Goal: Task Accomplishment & Management: Manage account settings

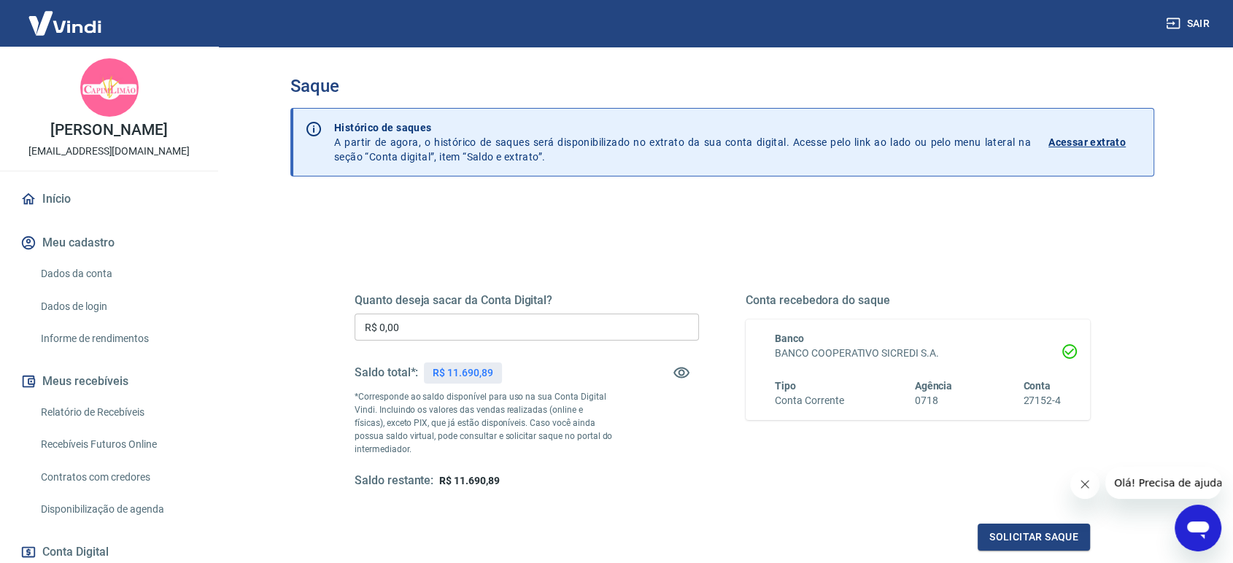
click at [504, 321] on input "R$ 0,00" at bounding box center [527, 327] width 344 height 27
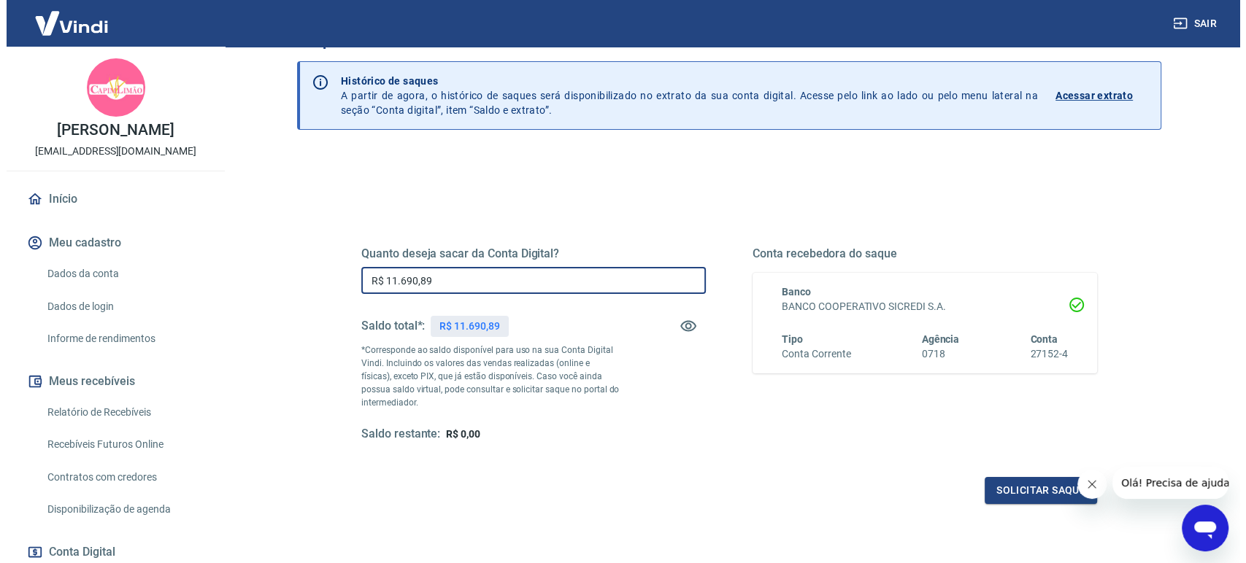
scroll to position [158, 0]
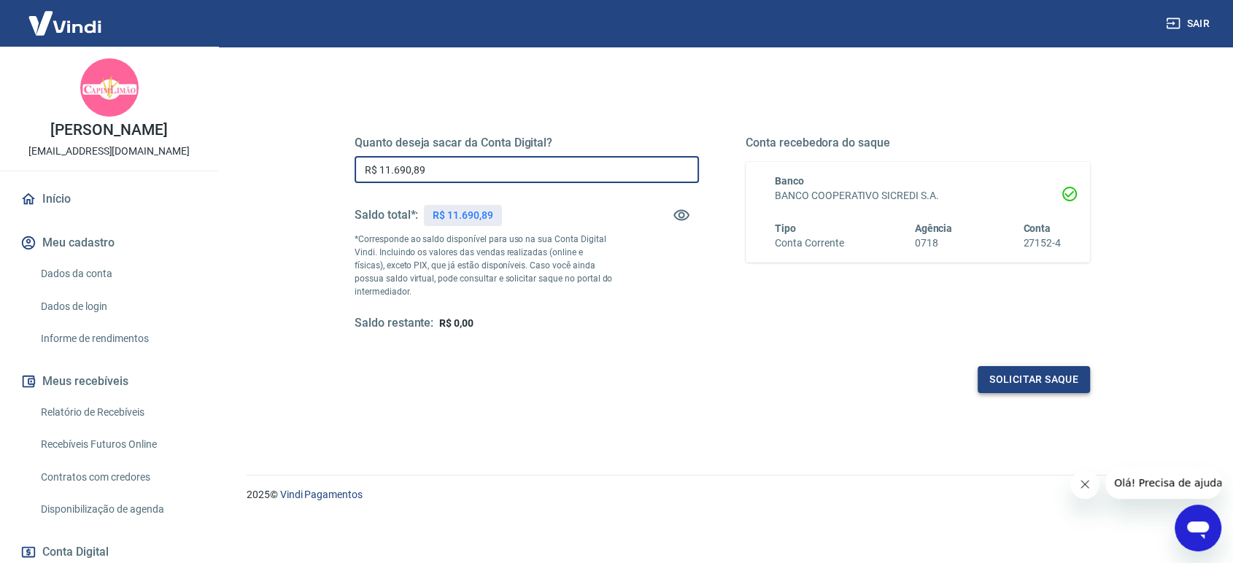
type input "R$ 11.690,89"
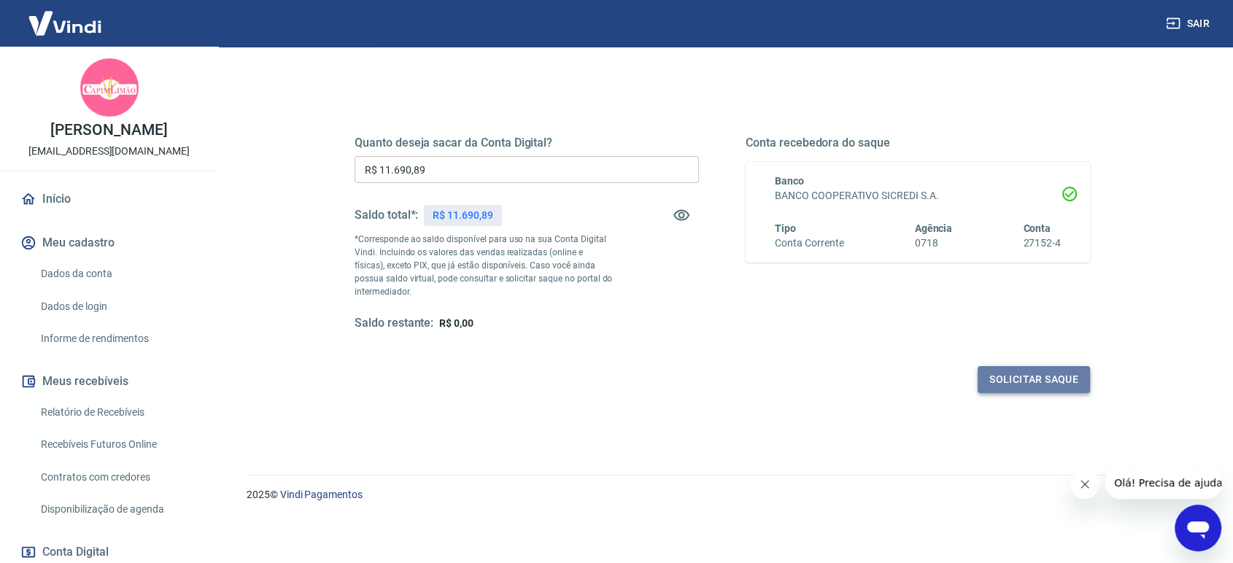
click at [1024, 382] on button "Solicitar saque" at bounding box center [1034, 379] width 112 height 27
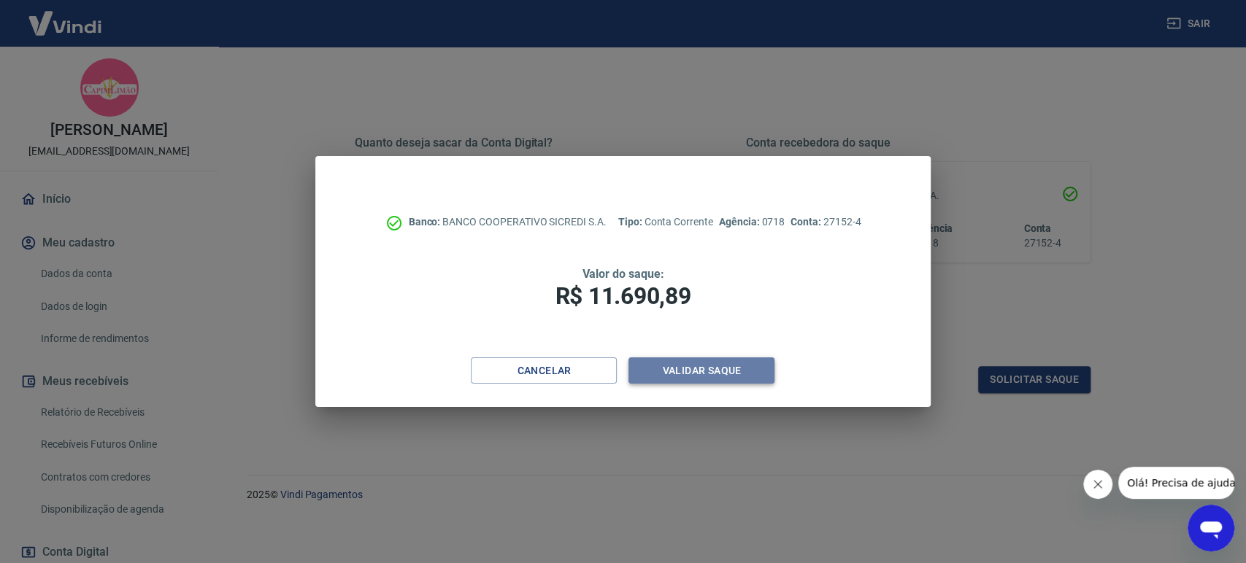
click at [723, 370] on button "Validar saque" at bounding box center [701, 371] width 146 height 27
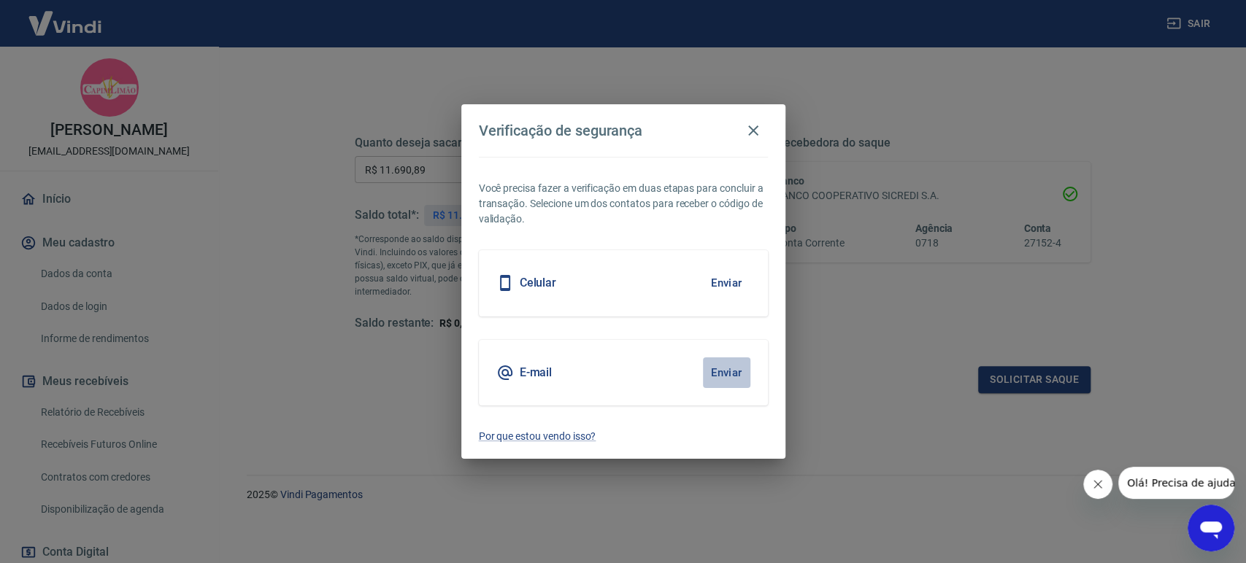
click at [722, 371] on button "Enviar" at bounding box center [726, 373] width 47 height 31
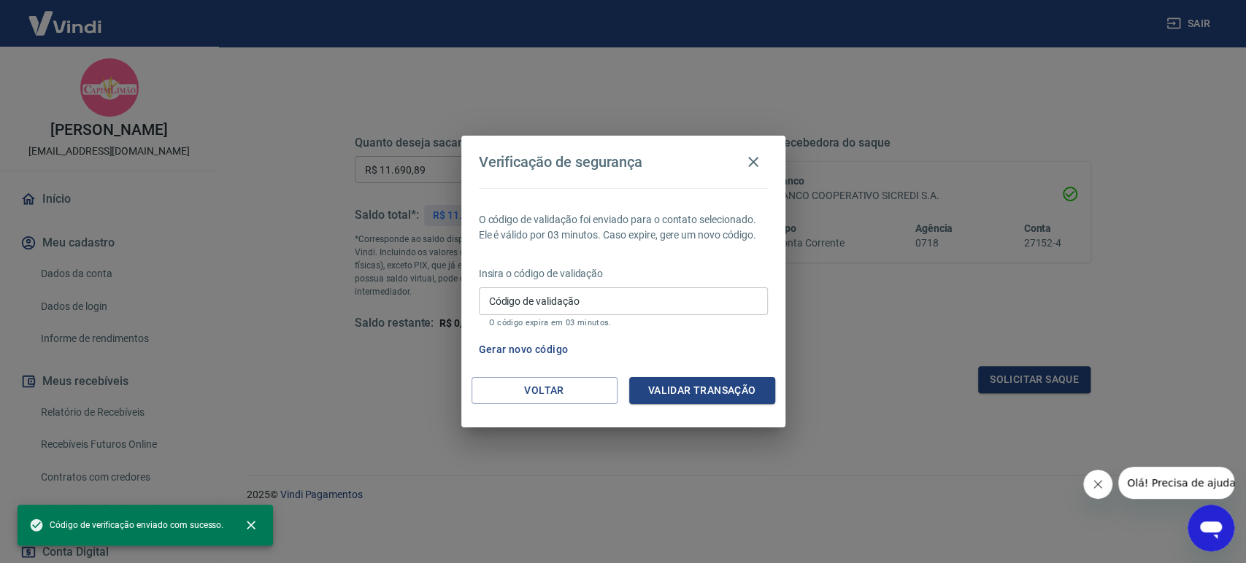
click at [495, 295] on div "Código de validação Código de validação O código expira em 03 minutos." at bounding box center [623, 306] width 289 height 39
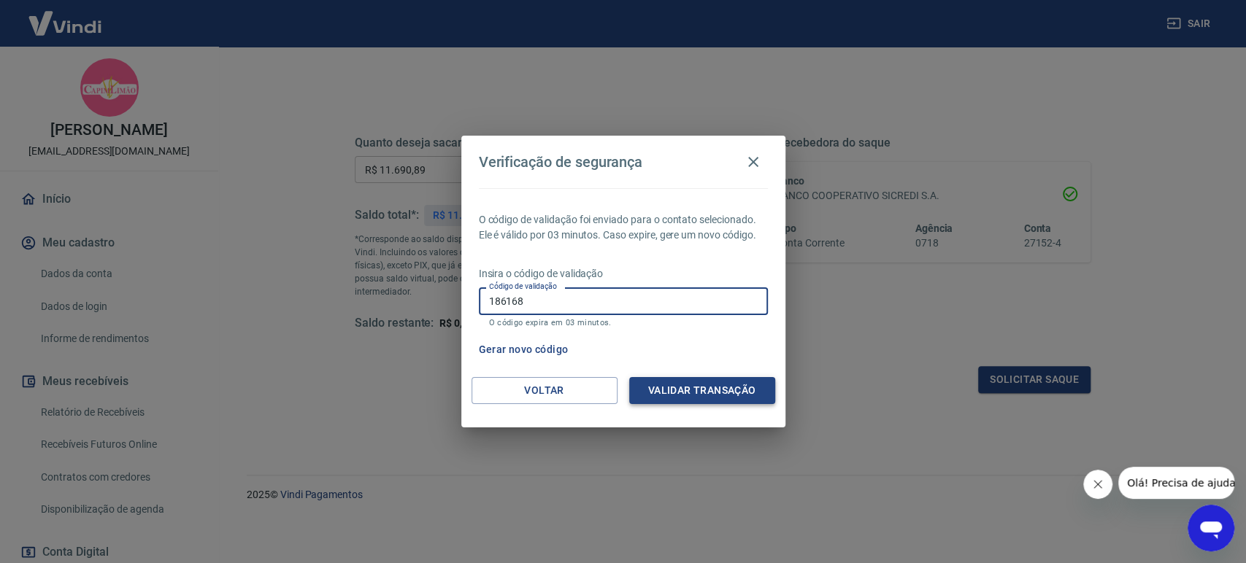
type input "186168"
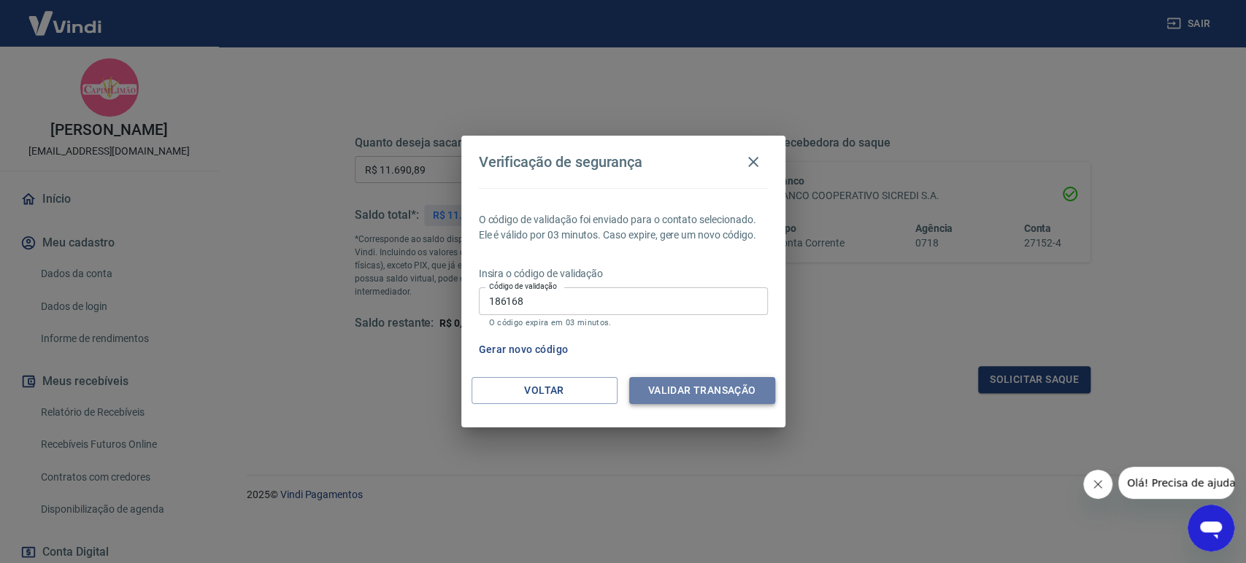
click at [684, 395] on button "Validar transação" at bounding box center [702, 390] width 146 height 27
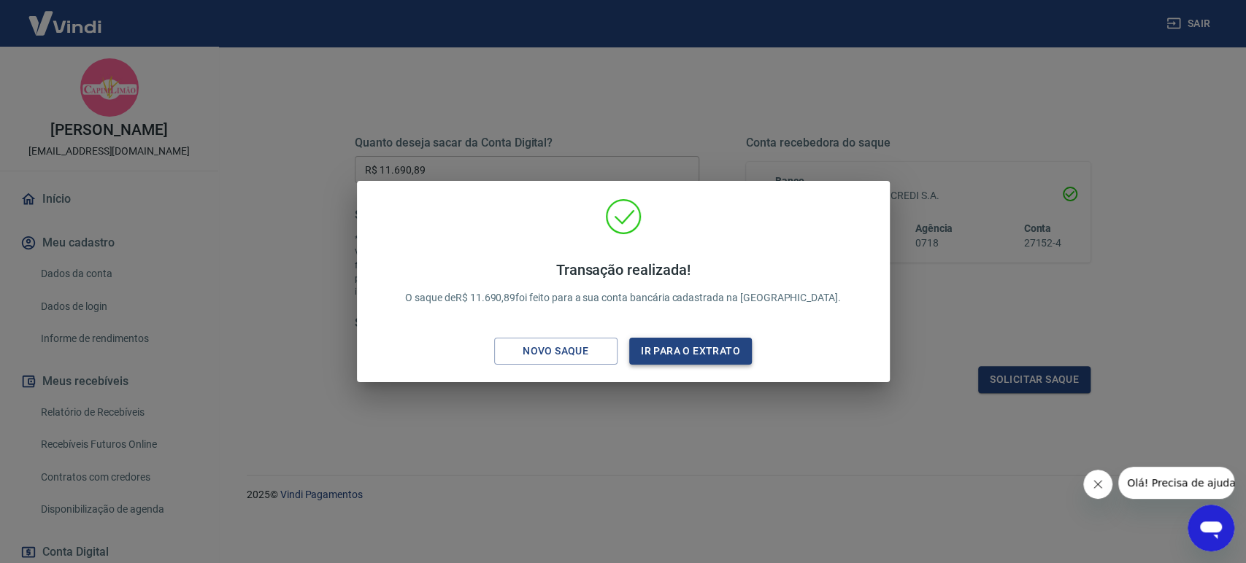
click at [693, 355] on button "Ir para o extrato" at bounding box center [690, 351] width 123 height 27
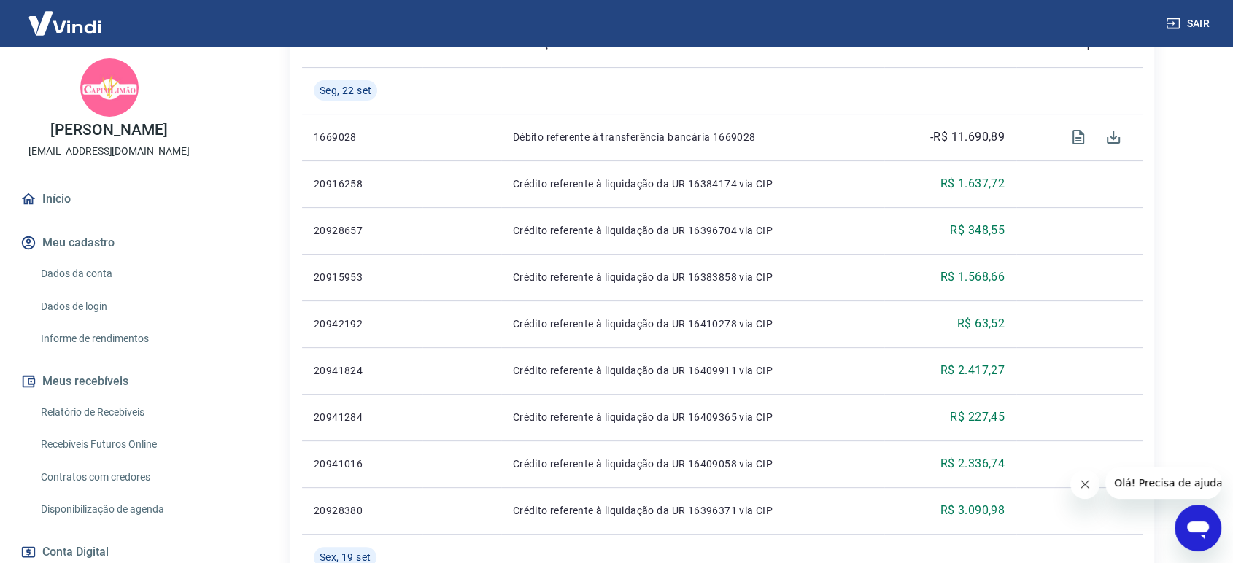
scroll to position [405, 0]
